Goal: Transaction & Acquisition: Obtain resource

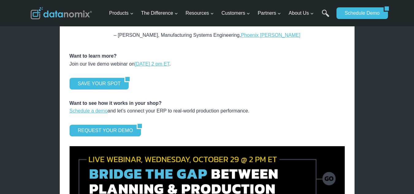
scroll to position [857, 0]
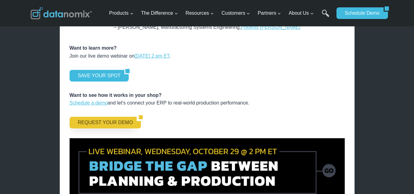
click at [99, 117] on link "REQUEST YOUR DEMO" at bounding box center [103, 123] width 67 height 12
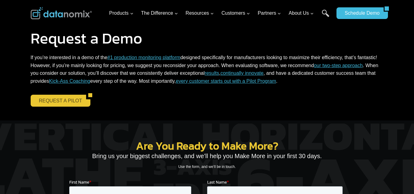
click at [43, 98] on link "REQUEST A PILOT" at bounding box center [58, 101] width 55 height 12
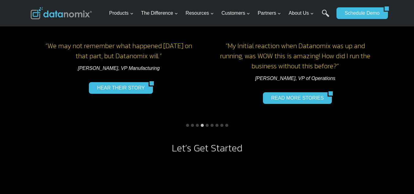
scroll to position [551, 0]
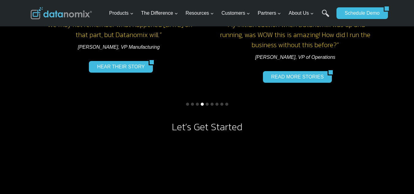
click at [202, 103] on button "Go to slide 4" at bounding box center [202, 104] width 3 height 3
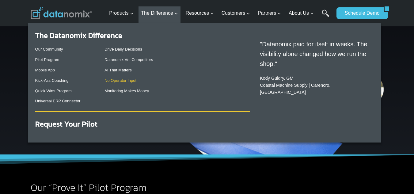
scroll to position [41, 0]
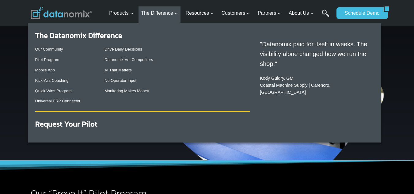
click at [219, 53] on div "Drive Daily Decisions Datanomix Vs. Competitors AI That Matters No Operator Inp…" at bounding box center [176, 70] width 145 height 56
